Goal: Find specific page/section: Find specific page/section

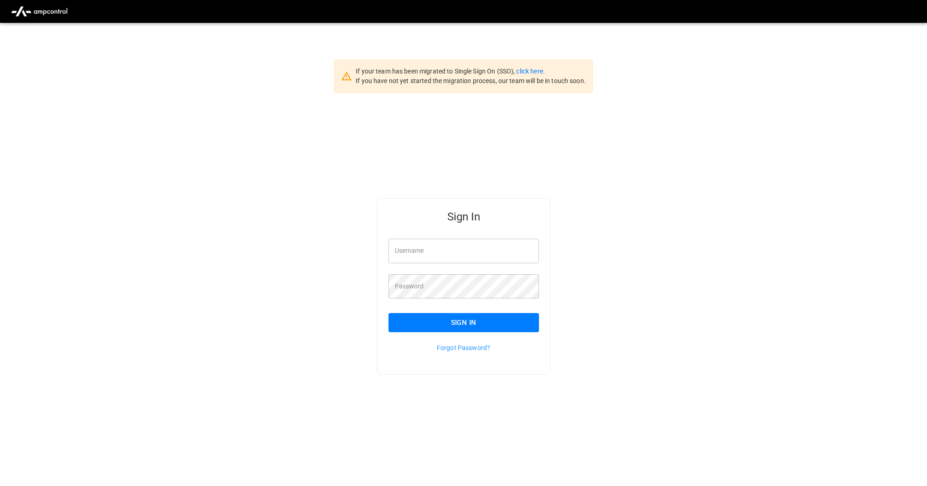
type input "*********"
click at [434, 311] on div "Sign In" at bounding box center [458, 315] width 161 height 34
click at [426, 320] on button "Sign In" at bounding box center [464, 322] width 151 height 19
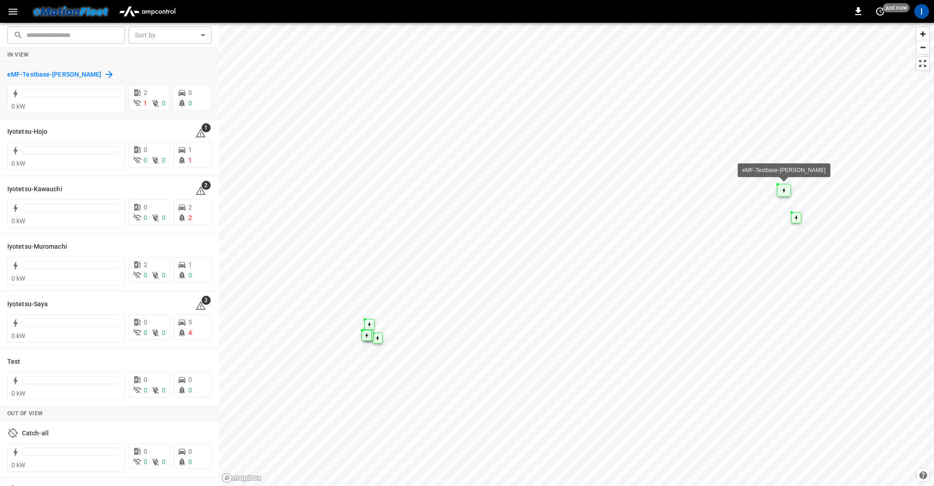
click at [108, 72] on div "eMF-Testbase-[PERSON_NAME]" at bounding box center [60, 74] width 107 height 11
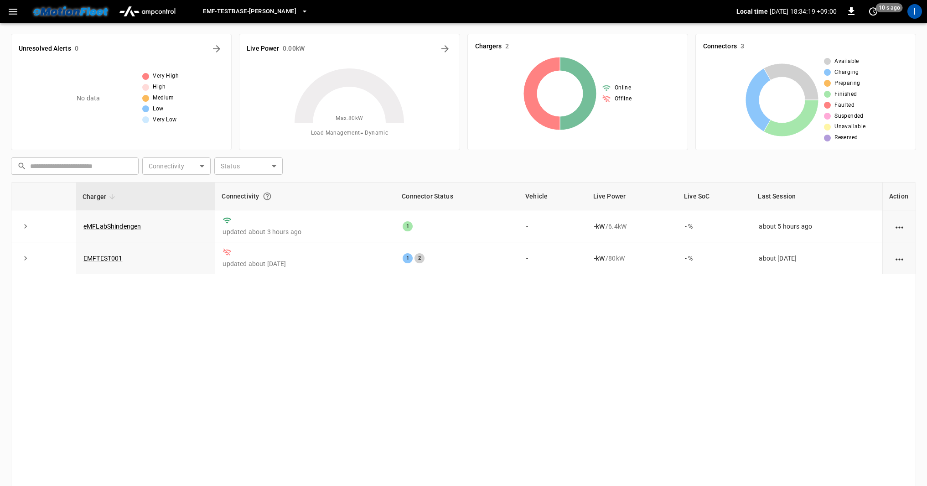
click at [10, 16] on icon "button" at bounding box center [12, 11] width 11 height 11
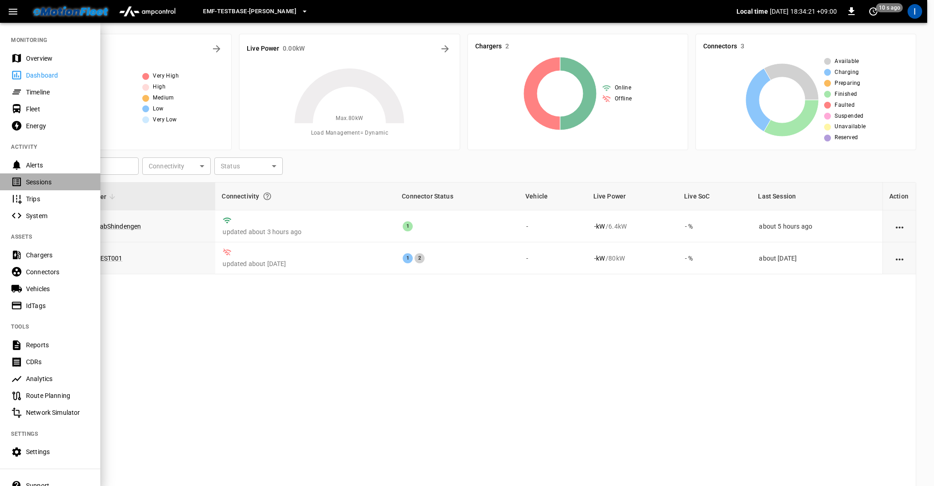
click at [48, 180] on div "Sessions" at bounding box center [57, 181] width 63 height 9
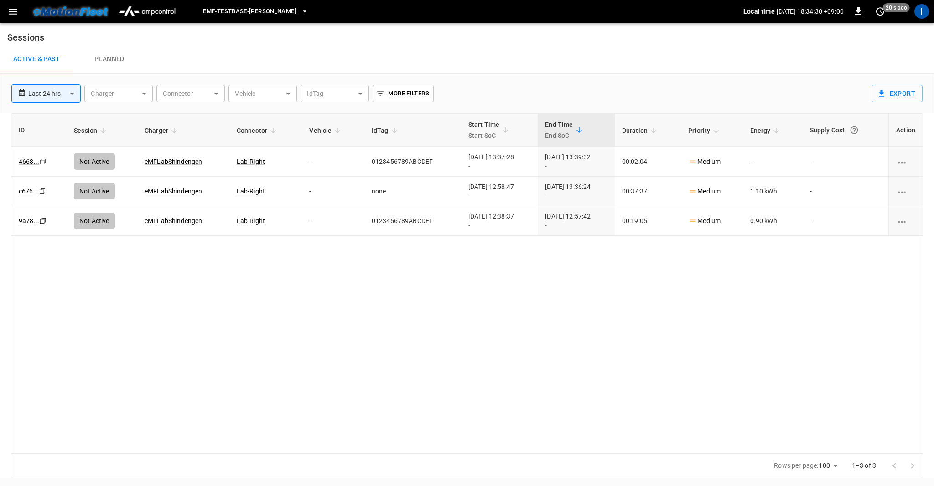
click at [251, 13] on span "eMF-Testbase-[PERSON_NAME]" at bounding box center [249, 11] width 93 height 10
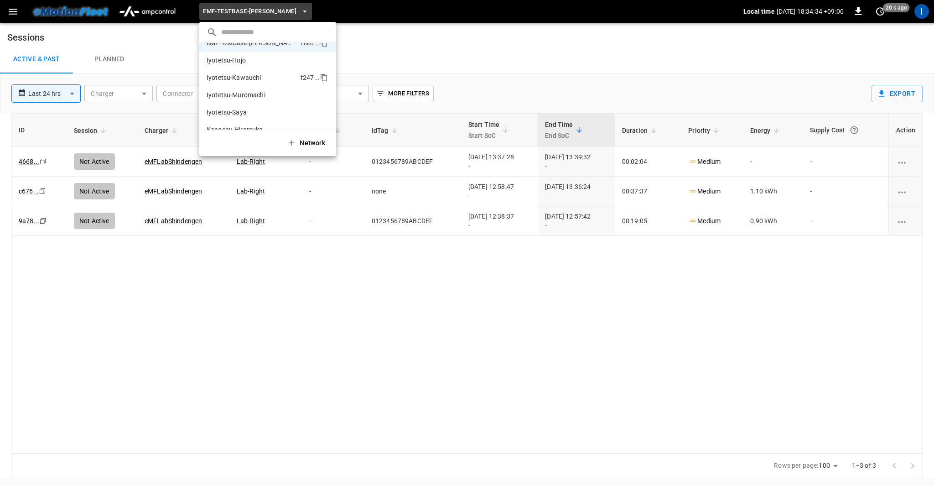
scroll to position [60, 0]
click at [263, 84] on p "Iyotetsu-Muromachi" at bounding box center [251, 82] width 89 height 9
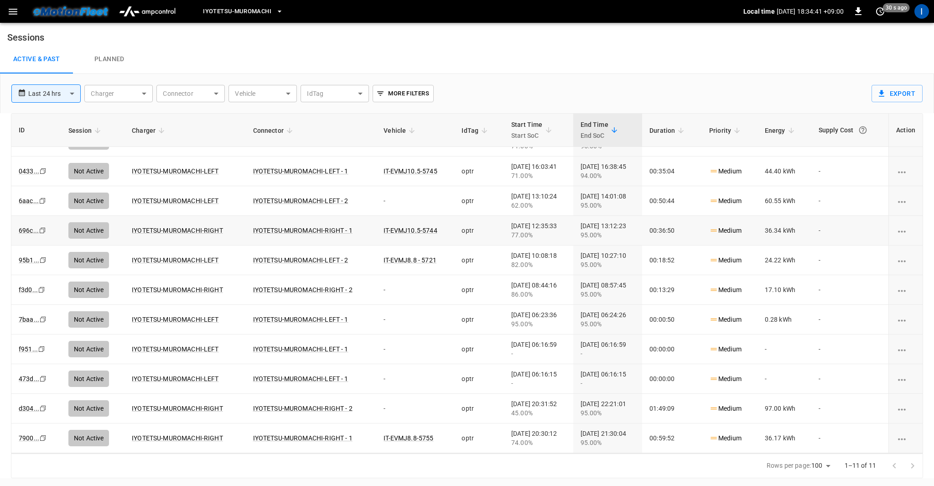
scroll to position [0, 0]
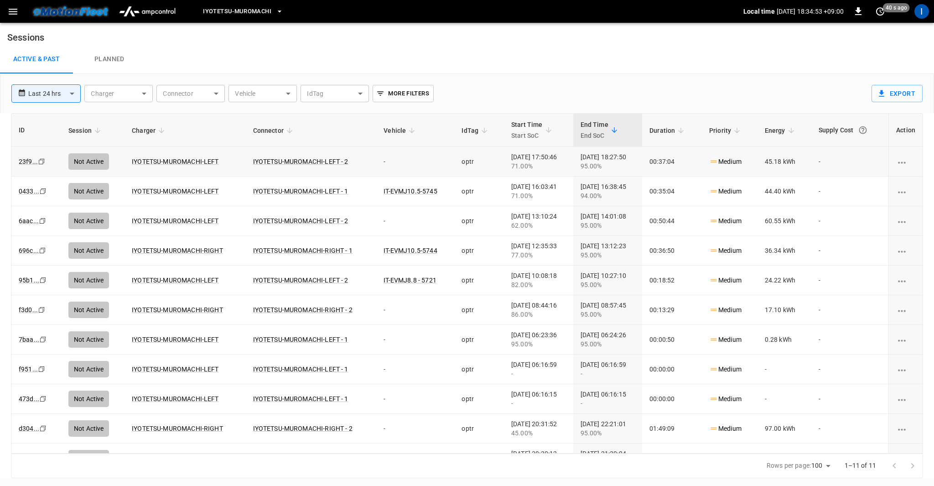
drag, startPoint x: 551, startPoint y: 157, endPoint x: 487, endPoint y: 159, distance: 64.3
click at [504, 159] on td "[DATE] 17:50:46 71.00%" at bounding box center [538, 162] width 69 height 30
copy div "[DATE] 17:50:46"
